Goal: Complete application form

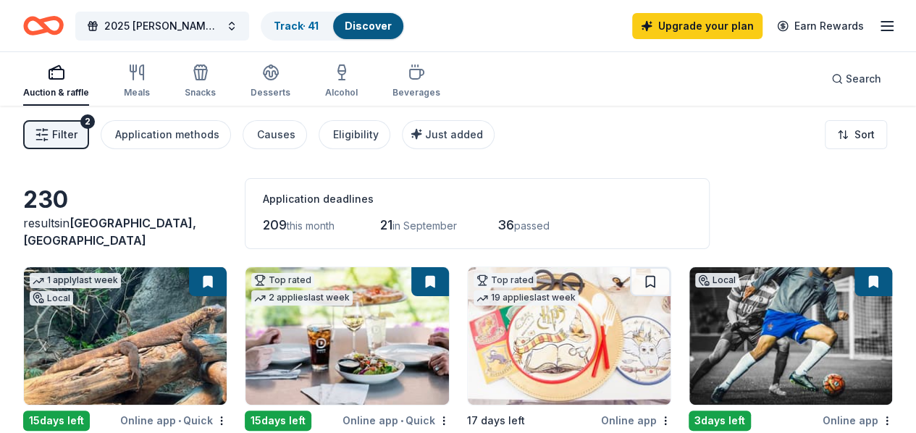
click at [478, 126] on div "Just added" at bounding box center [449, 134] width 67 height 17
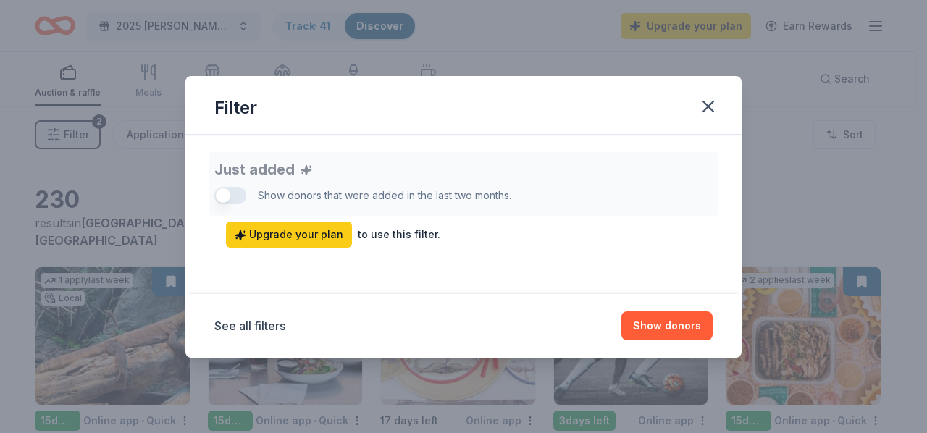
click at [226, 194] on div "Just added Show donors that were added in the last two months. Upgrade your pla…" at bounding box center [463, 200] width 498 height 96
click at [223, 198] on div "Just added Show donors that were added in the last two months. Upgrade your pla…" at bounding box center [463, 200] width 498 height 96
click at [708, 108] on icon "button" at bounding box center [708, 106] width 20 height 20
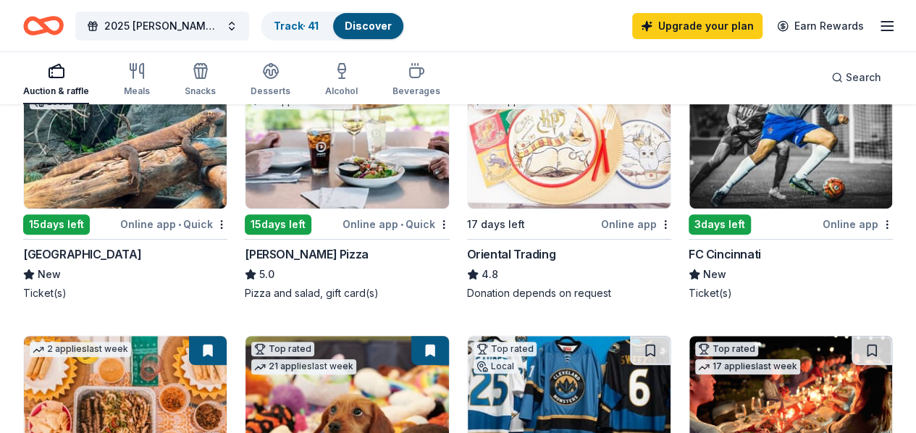
scroll to position [72, 0]
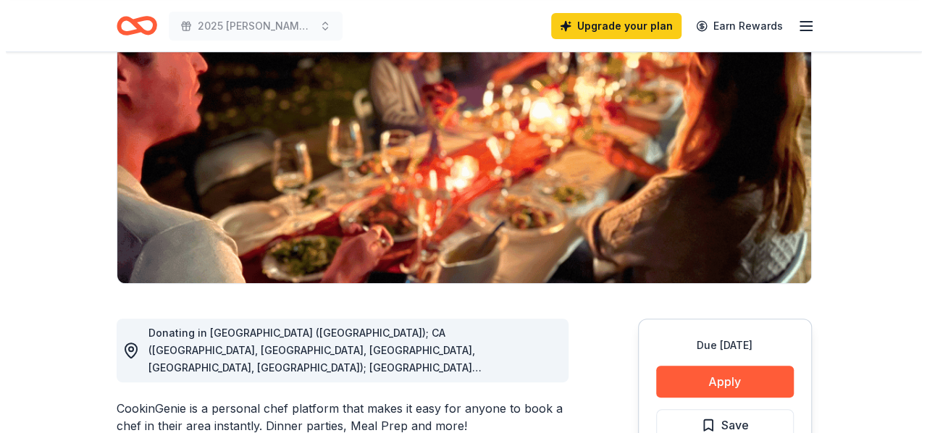
scroll to position [217, 0]
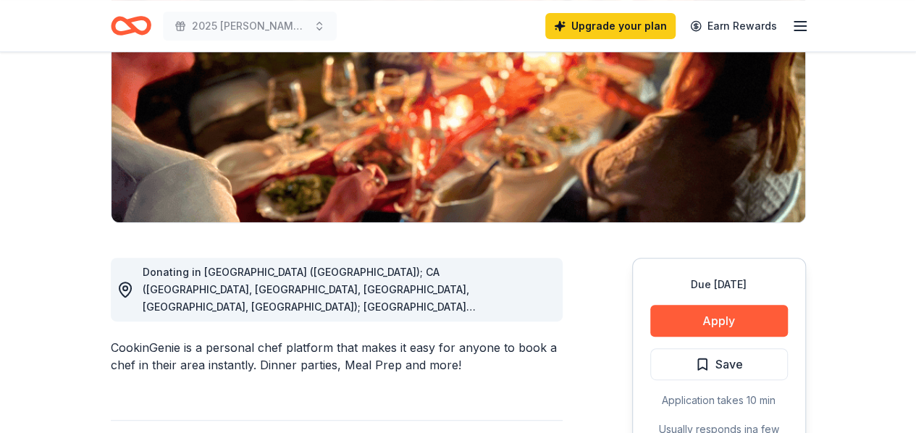
click at [726, 320] on button "Apply" at bounding box center [719, 321] width 138 height 32
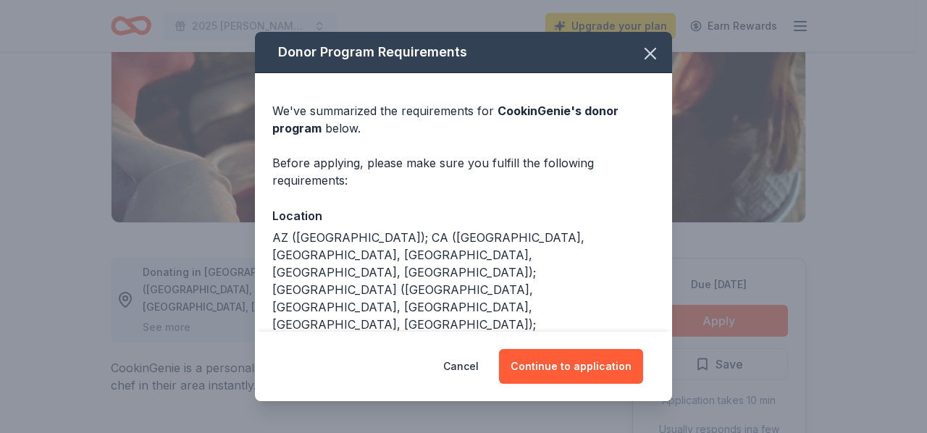
click at [588, 355] on button "Continue to application" at bounding box center [571, 366] width 144 height 35
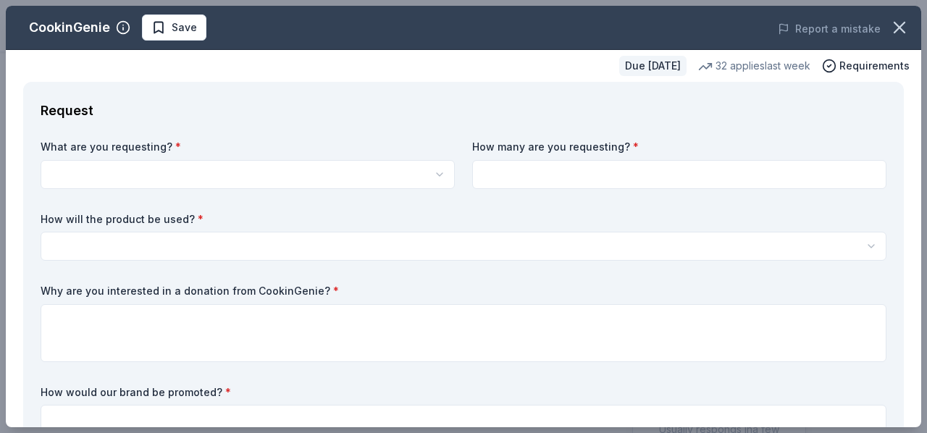
scroll to position [72, 0]
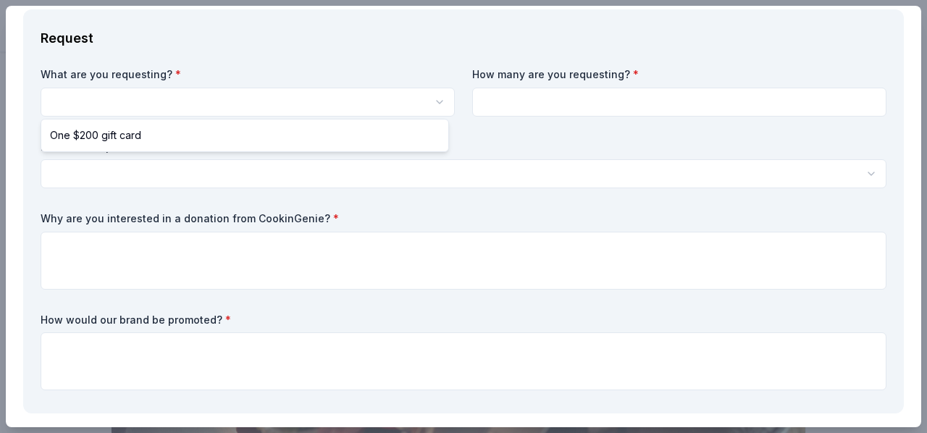
scroll to position [0, 0]
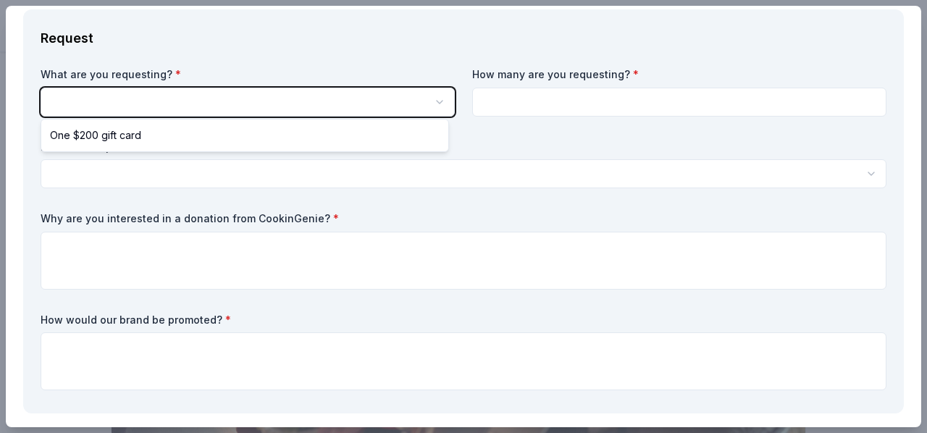
click at [287, 104] on html "2025 Kevin W. Donovan Foundation Shamrock Social Save Apply Due in 38 days Shar…" at bounding box center [463, 216] width 927 height 433
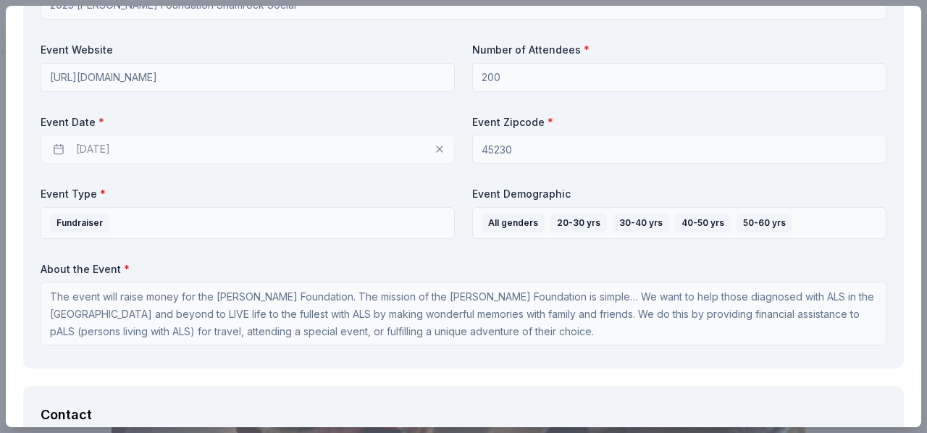
scroll to position [579, 0]
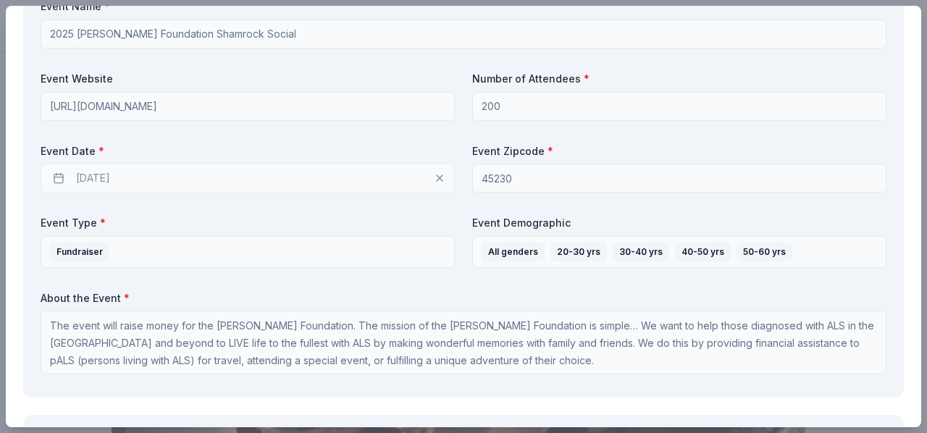
click at [101, 183] on div "09/25/2025" at bounding box center [248, 178] width 414 height 29
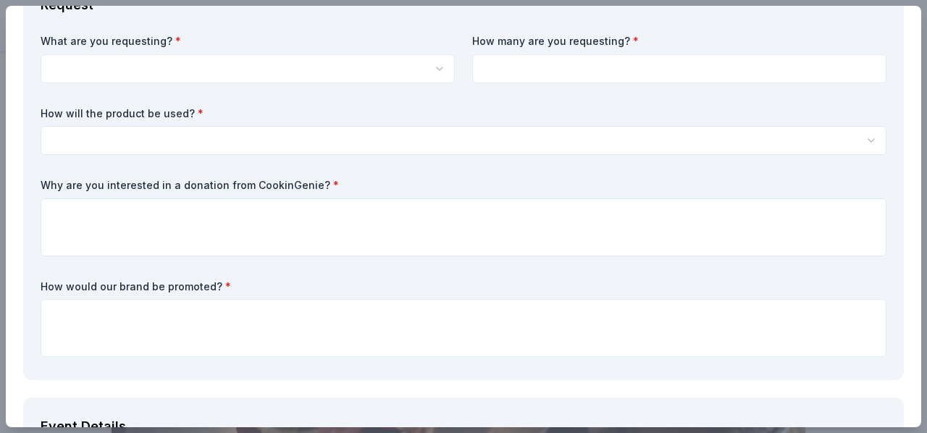
scroll to position [0, 0]
